Goal: Information Seeking & Learning: Find specific fact

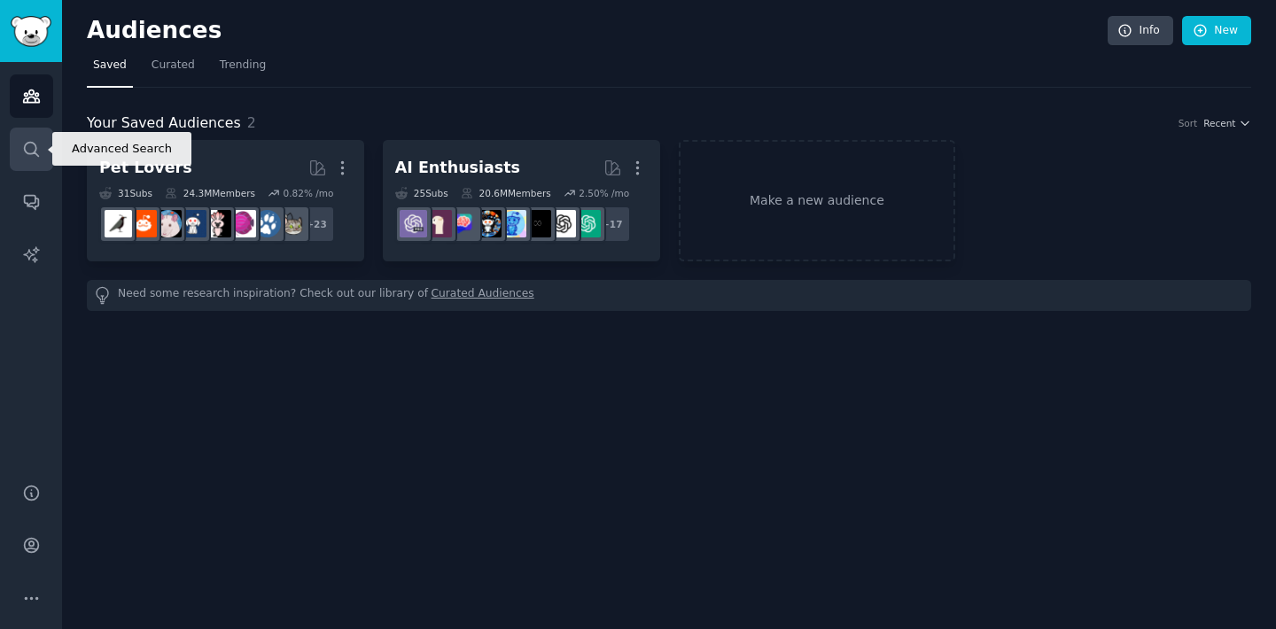
click at [35, 145] on icon "Sidebar" at bounding box center [31, 149] width 14 height 14
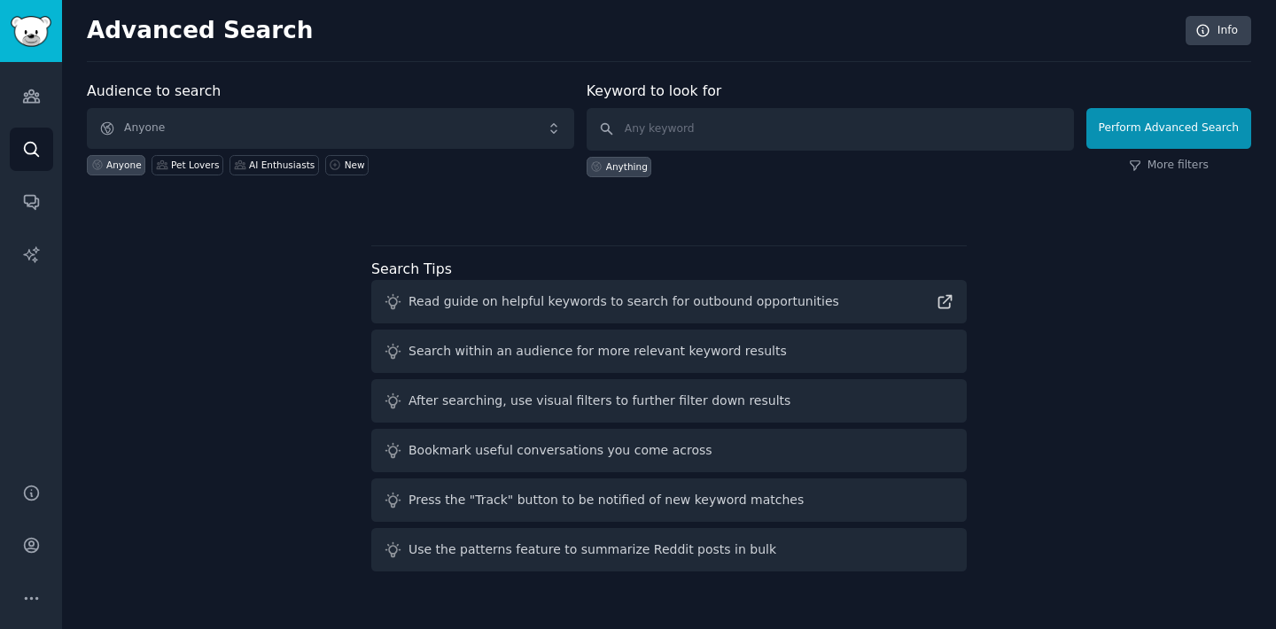
click at [253, 123] on span "Anyone" at bounding box center [330, 128] width 487 height 41
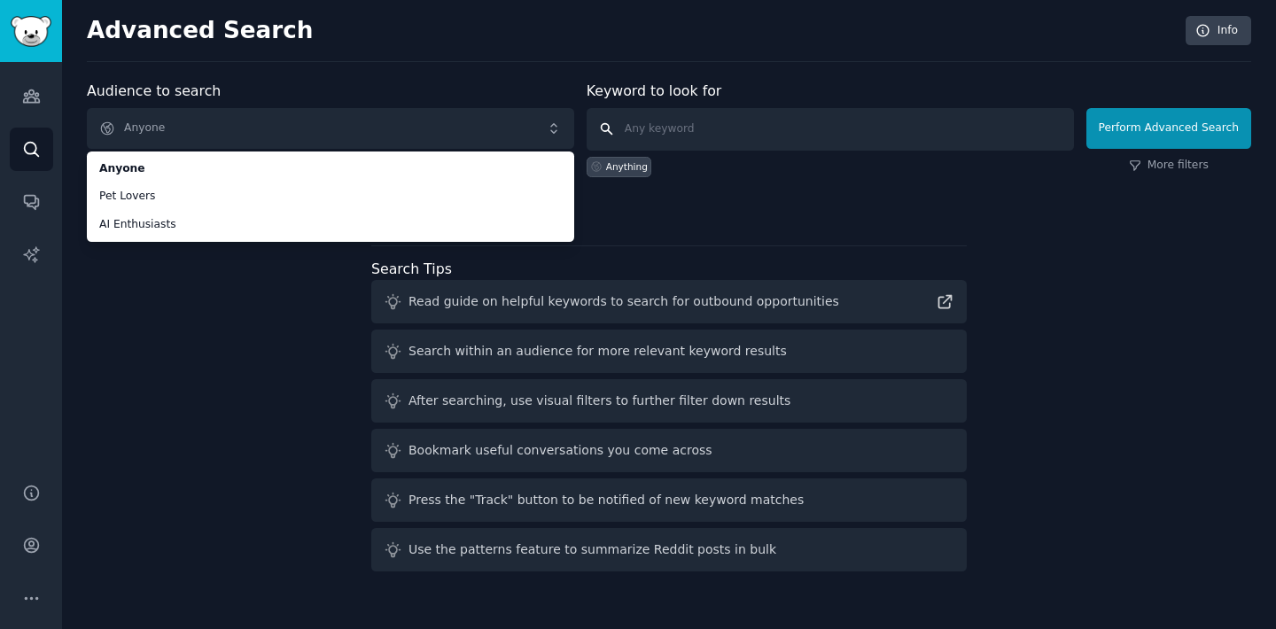
click at [651, 119] on input "text" at bounding box center [830, 129] width 487 height 43
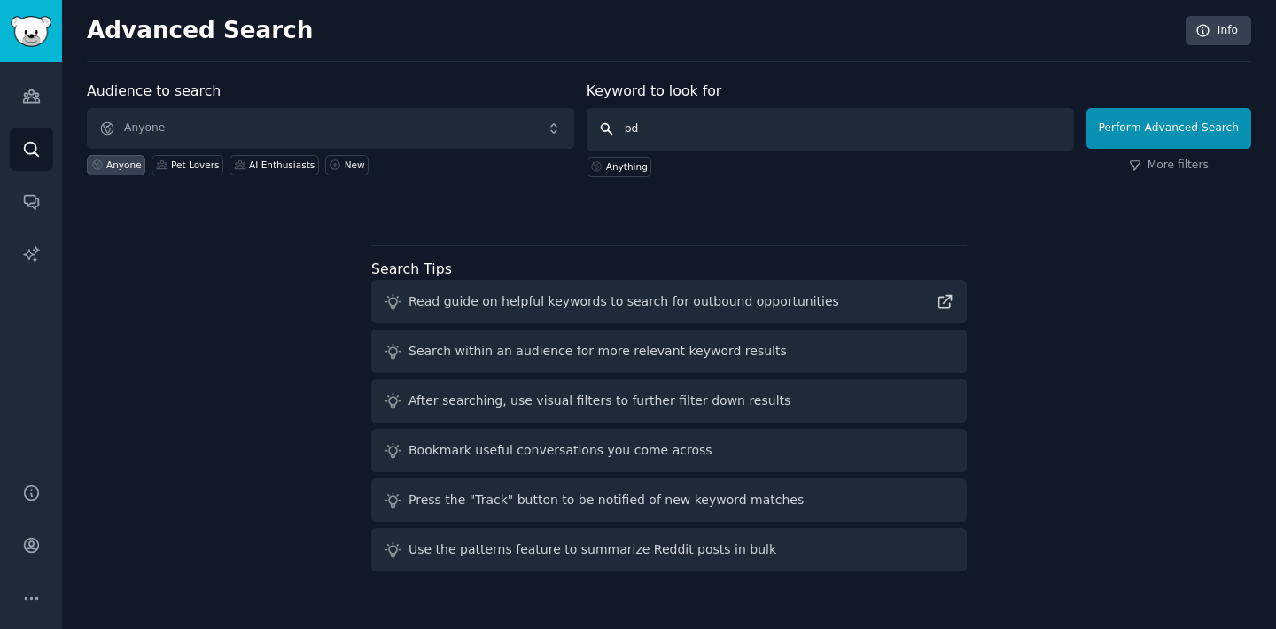
type input "pdf"
click at [1171, 128] on button "Perform Advanced Search" at bounding box center [1168, 128] width 165 height 41
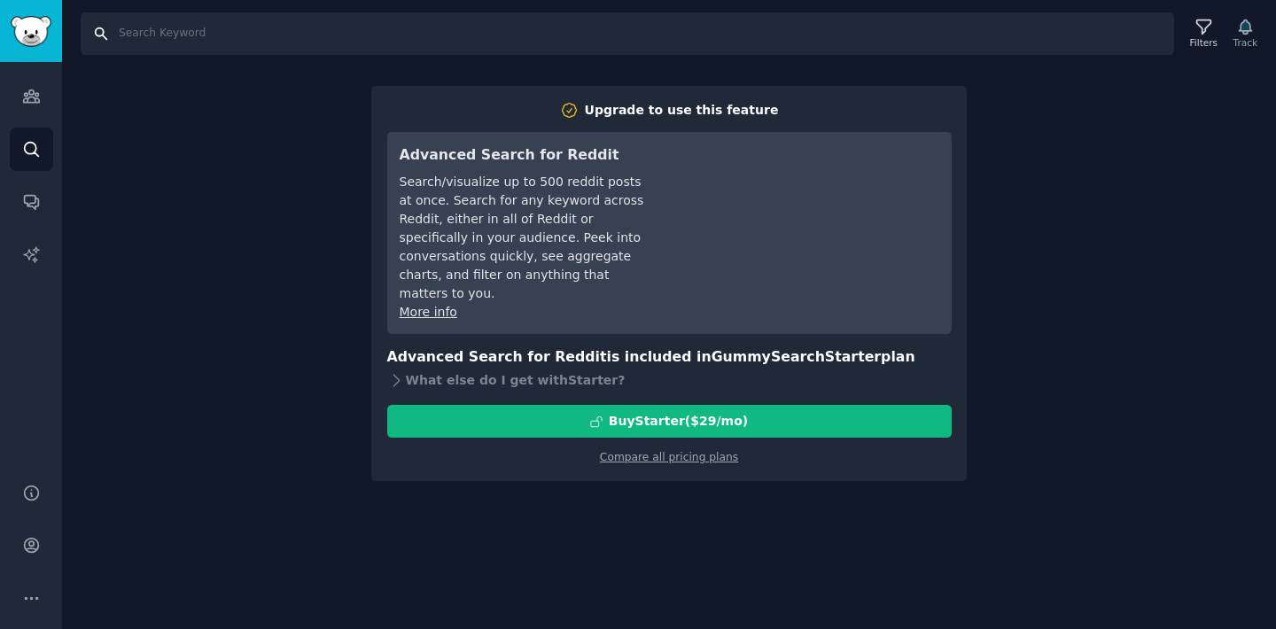
click at [263, 45] on input "Search" at bounding box center [627, 33] width 1093 height 43
type input "pdf"
